Goal: Information Seeking & Learning: Find specific fact

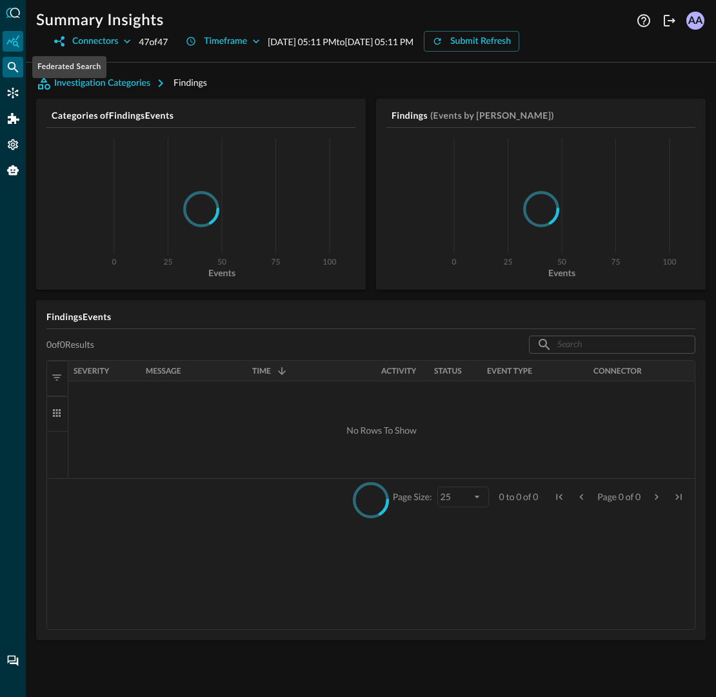
click at [17, 65] on icon "Federated Search" at bounding box center [12, 67] width 13 height 13
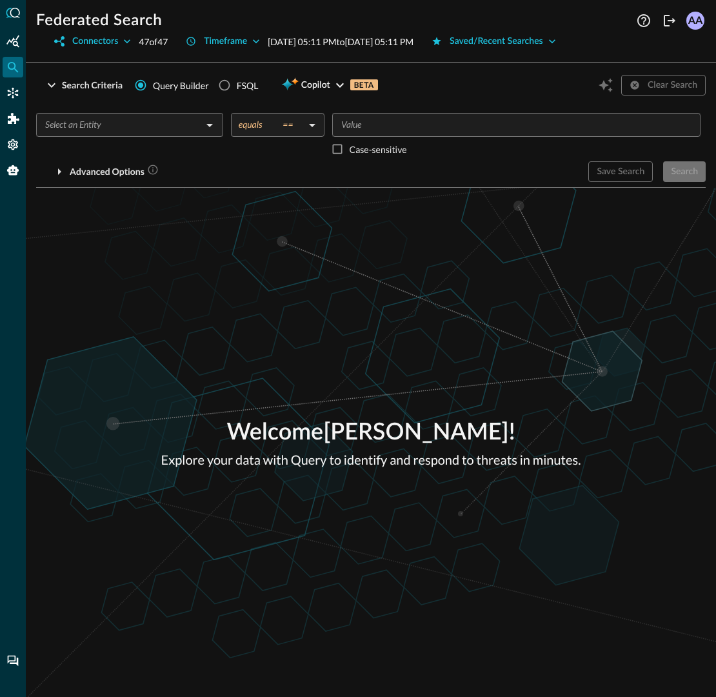
click at [173, 127] on input "text" at bounding box center [119, 125] width 158 height 16
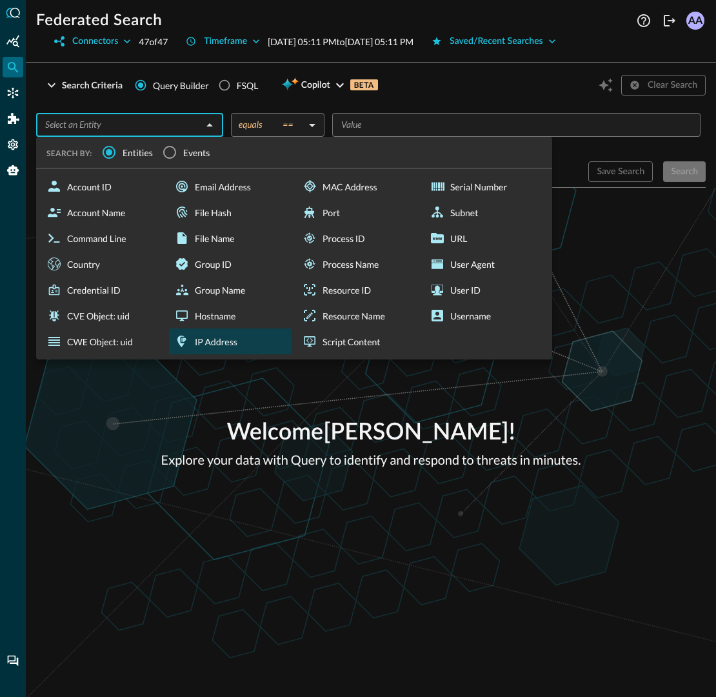
click at [202, 339] on div "IP Address" at bounding box center [230, 341] width 123 height 26
type input "IP Address"
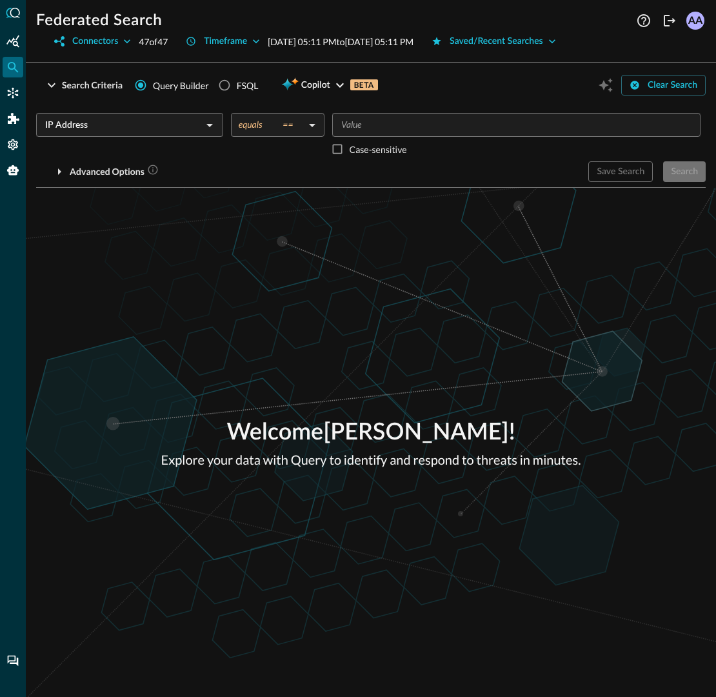
click at [390, 132] on input "Value" at bounding box center [515, 125] width 359 height 16
type input "8.8.8.8"
click at [419, 268] on div "Welcome Avnish Anand ! Explore your data with Query to identify and respond to …" at bounding box center [371, 442] width 690 height 509
click at [680, 172] on div "Search" at bounding box center [684, 172] width 27 height 16
